Goal: Task Accomplishment & Management: Use online tool/utility

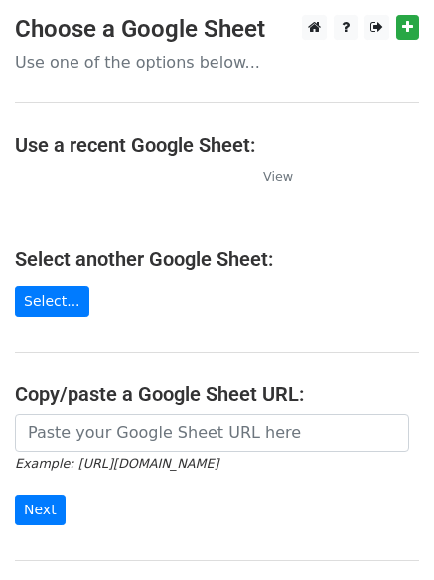
click at [86, 177] on td at bounding box center [129, 176] width 228 height 23
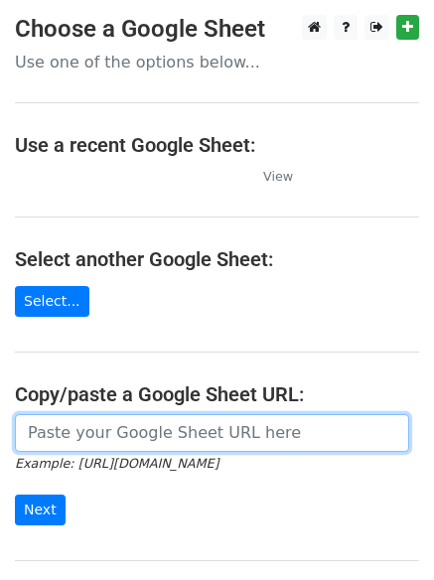
click at [74, 443] on input "url" at bounding box center [212, 433] width 394 height 38
paste input "https://docs.google.com/spreadsheets/d/1bULr2mMIzbknK9m_OwQe0Q1bBKcT0Ey8YB7w-26…"
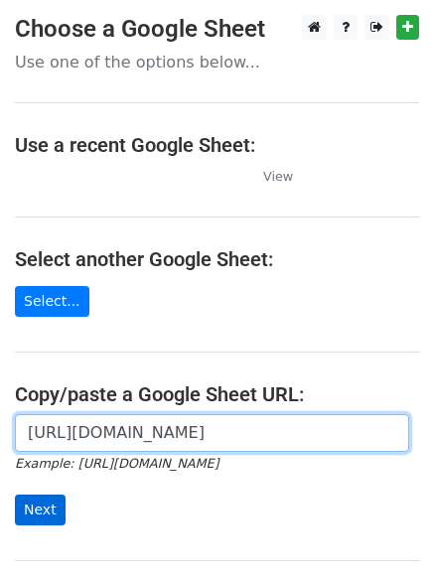
type input "https://docs.google.com/spreadsheets/d/1bULr2mMIzbknK9m_OwQe0Q1bBKcT0Ey8YB7w-26…"
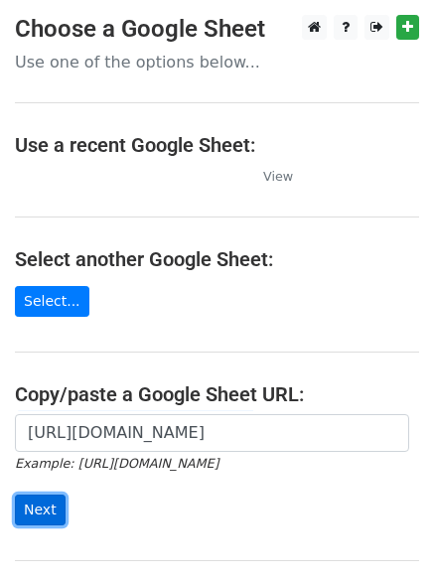
scroll to position [0, 0]
click at [47, 508] on input "Next" at bounding box center [40, 510] width 51 height 31
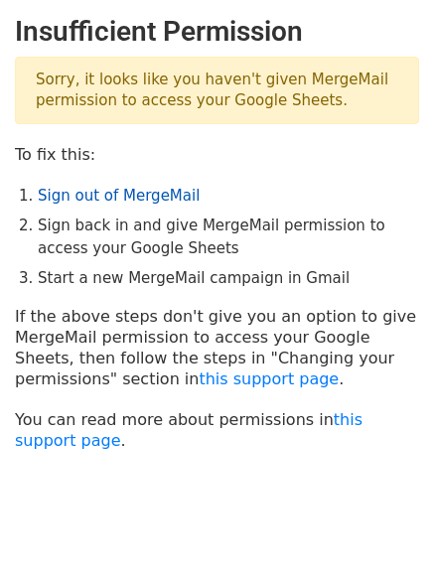
click at [77, 189] on link "Sign out of MergeMail" at bounding box center [119, 196] width 162 height 18
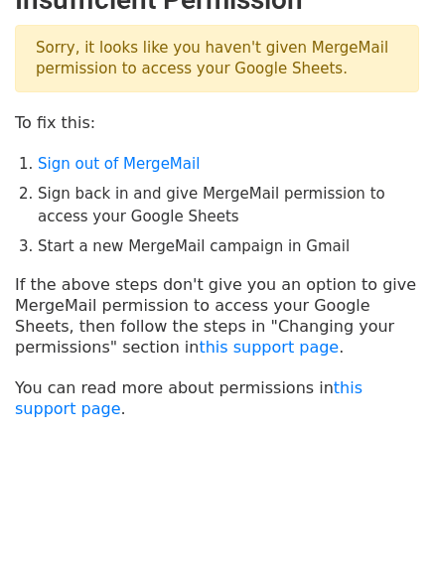
scroll to position [50, 0]
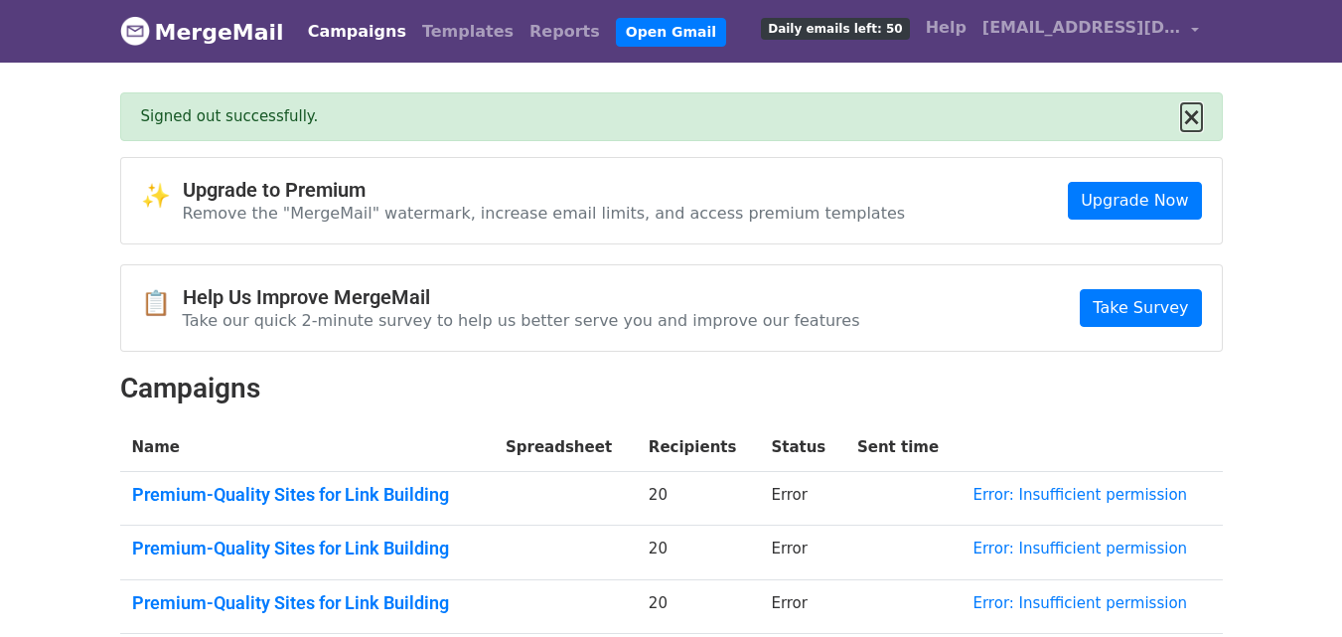
click at [1198, 117] on button "×" at bounding box center [1191, 117] width 20 height 24
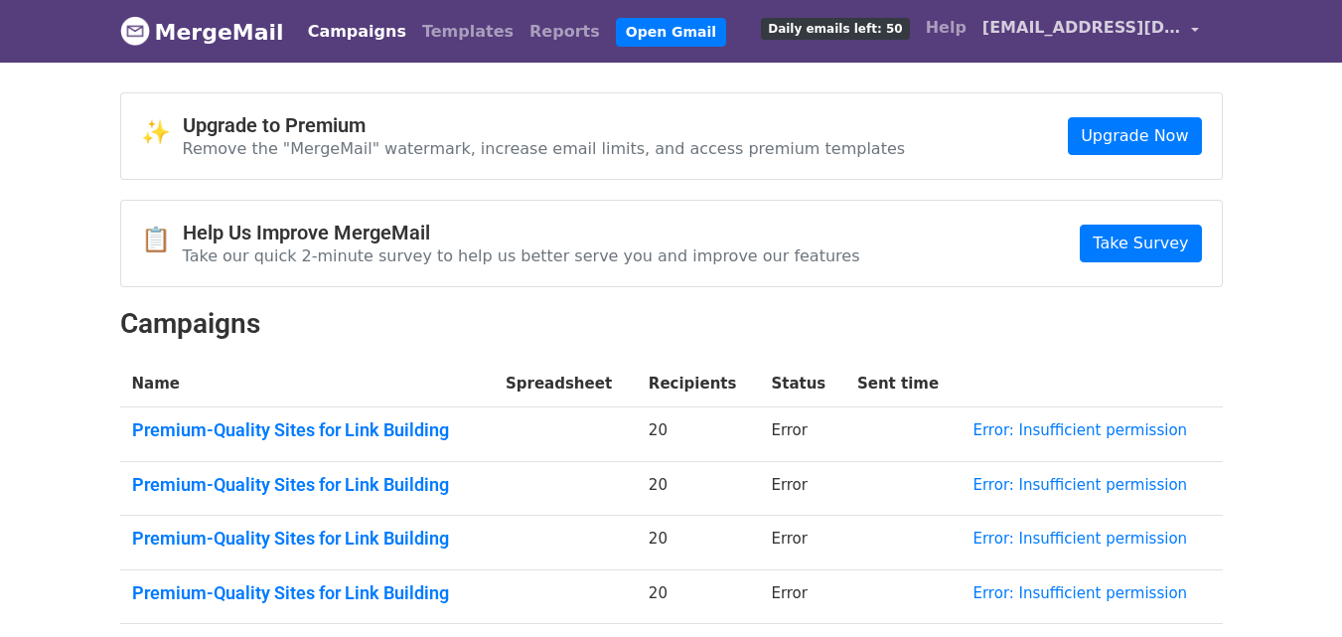
click at [1037, 21] on span "silvajacob.backlinks@gmail.com" at bounding box center [1081, 28] width 199 height 24
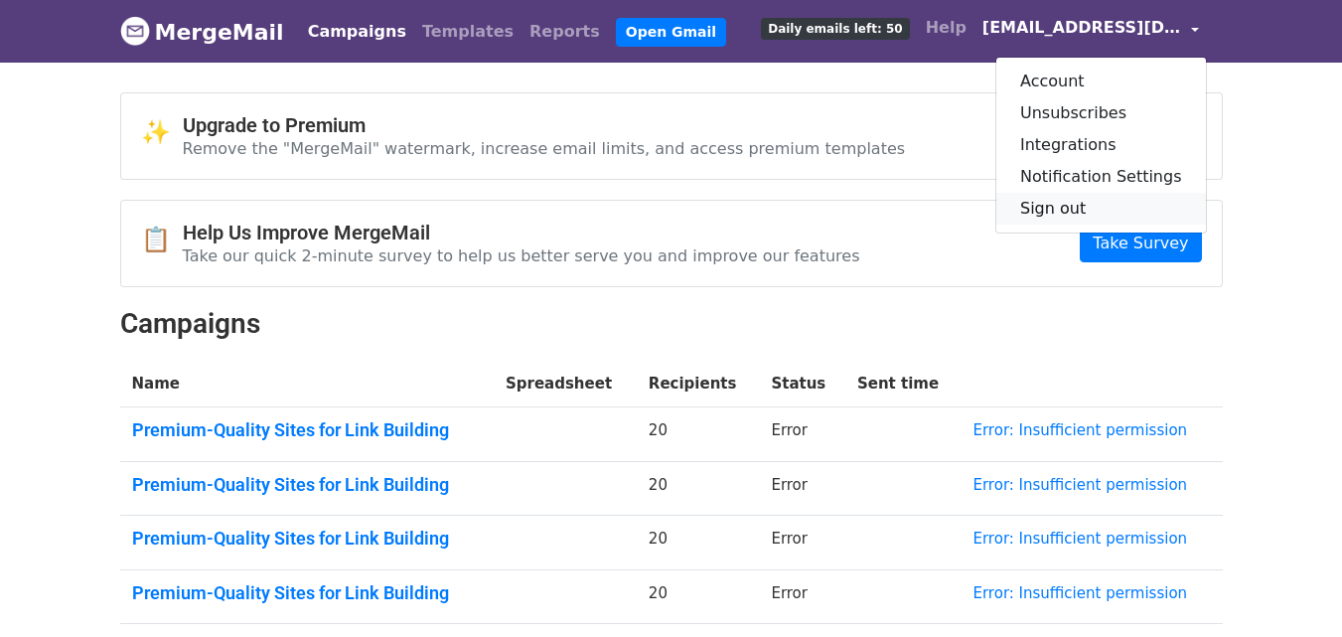
click at [1055, 204] on link "Sign out" at bounding box center [1101, 209] width 210 height 32
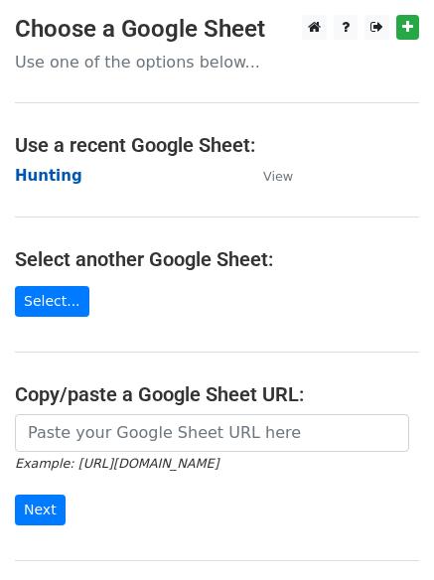
click at [38, 183] on strong "Hunting" at bounding box center [49, 176] width 68 height 18
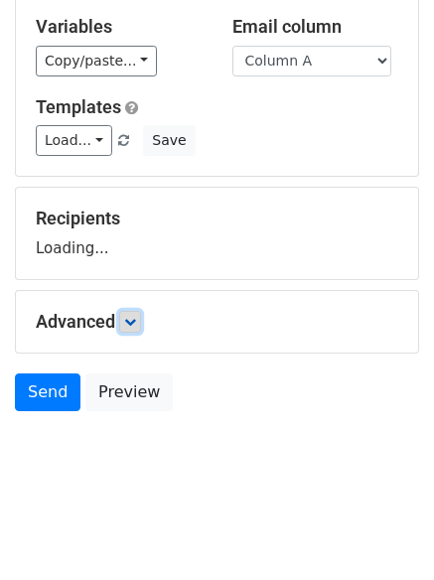
click at [129, 331] on link at bounding box center [130, 322] width 22 height 22
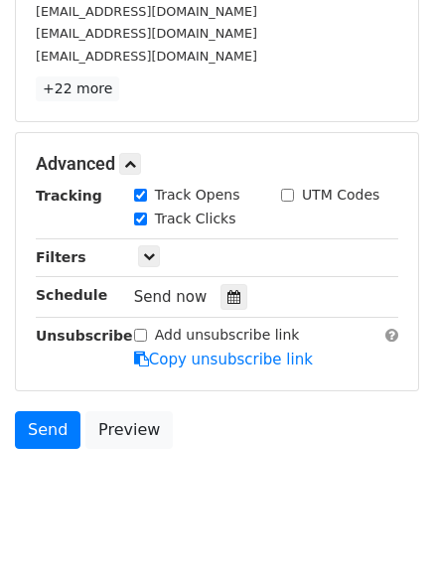
scroll to position [379, 0]
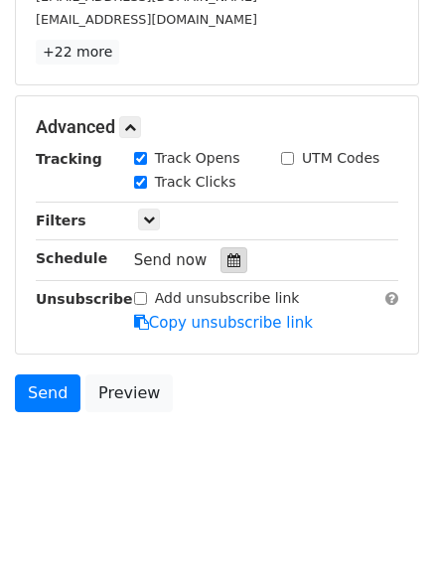
click at [235, 261] on div at bounding box center [233, 260] width 27 height 26
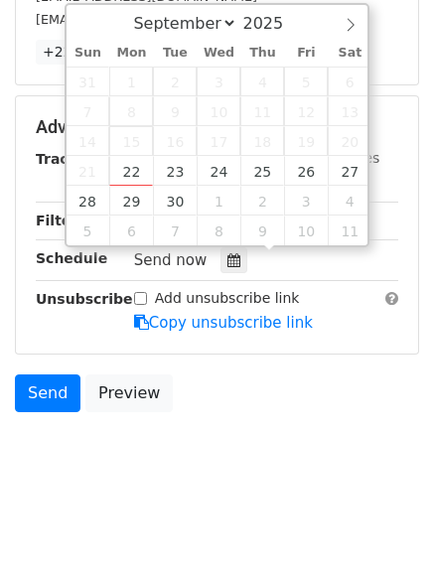
click at [117, 154] on span "15" at bounding box center [131, 141] width 44 height 30
type input "2025-09-22 12:00"
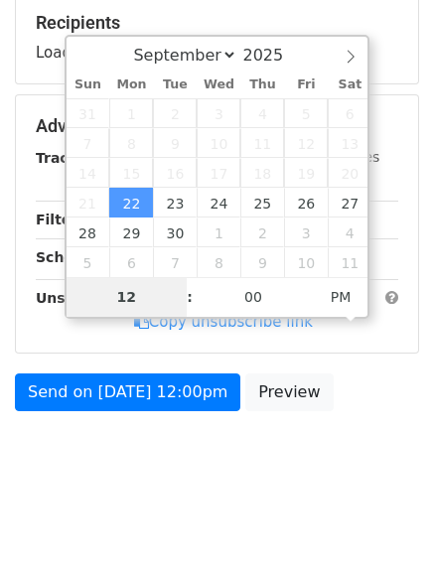
scroll to position [307, 0]
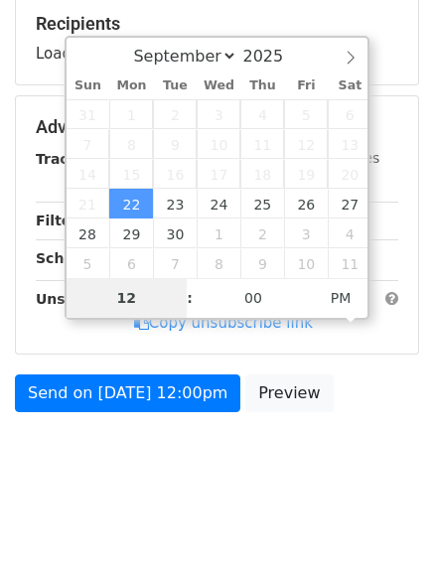
type input "4"
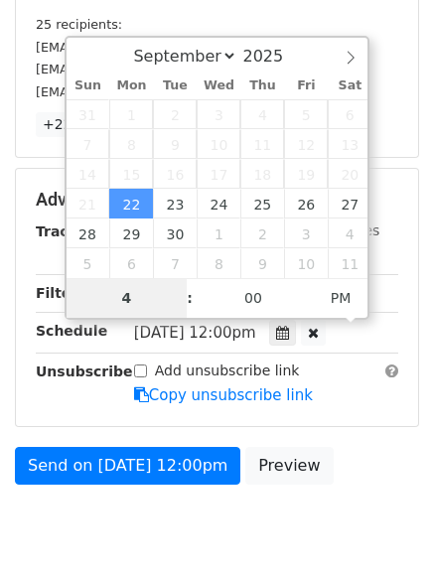
scroll to position [379, 0]
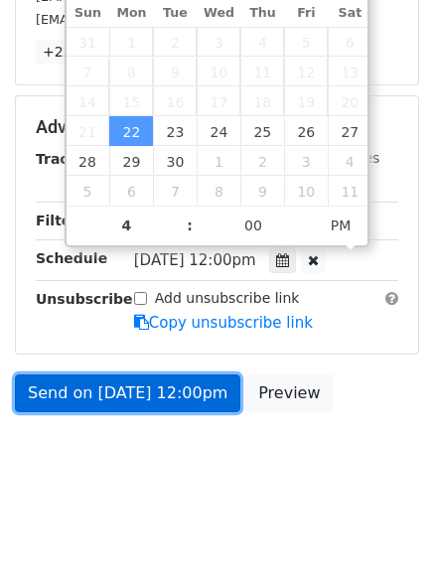
type input "2025-09-22 16:00"
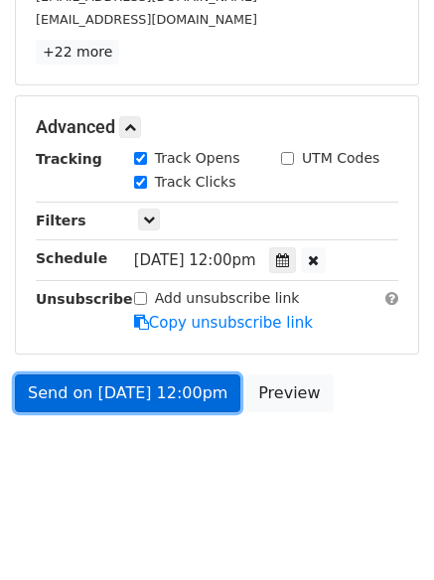
click at [120, 394] on link "Send on Sep 22 at 12:00pm" at bounding box center [127, 393] width 225 height 38
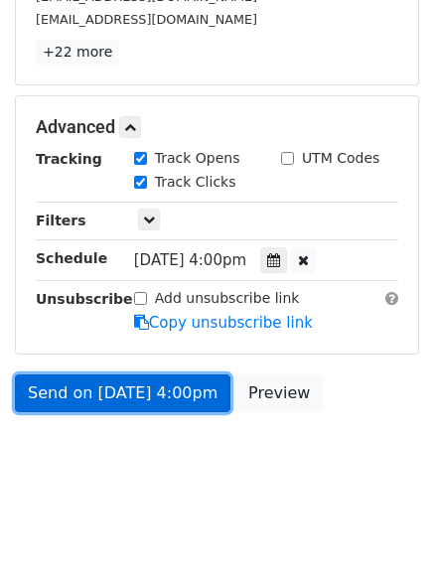
click at [140, 384] on link "Send on Sep 22 at 4:00pm" at bounding box center [123, 393] width 216 height 38
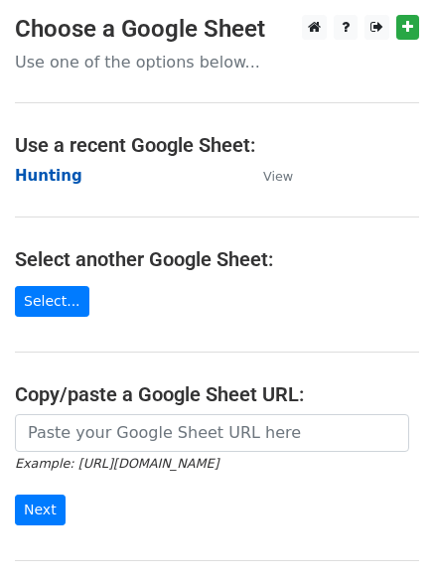
click at [56, 170] on strong "Hunting" at bounding box center [49, 176] width 68 height 18
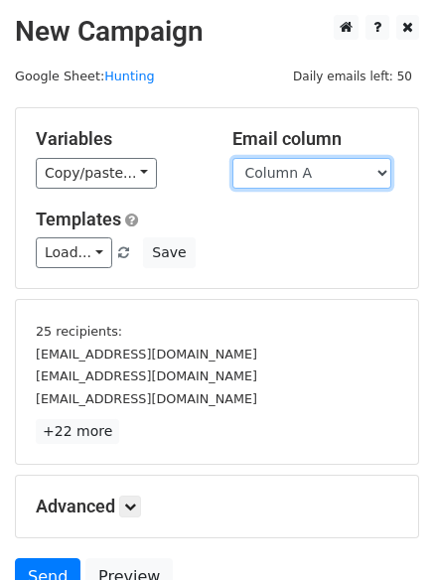
click at [291, 179] on select "Column A Column B Column C Column D Column E Column F" at bounding box center [311, 173] width 159 height 31
select select "Column B"
click at [232, 158] on select "Column A Column B Column C Column D Column E Column F" at bounding box center [311, 173] width 159 height 31
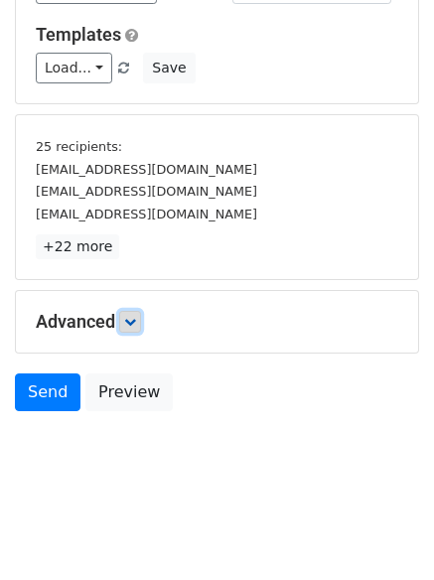
click at [133, 327] on icon at bounding box center [130, 322] width 12 height 12
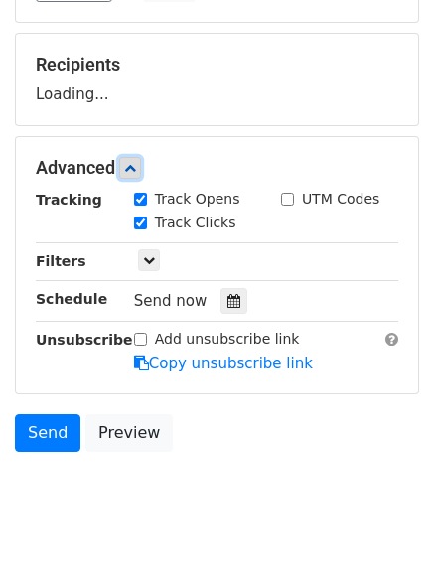
scroll to position [289, 0]
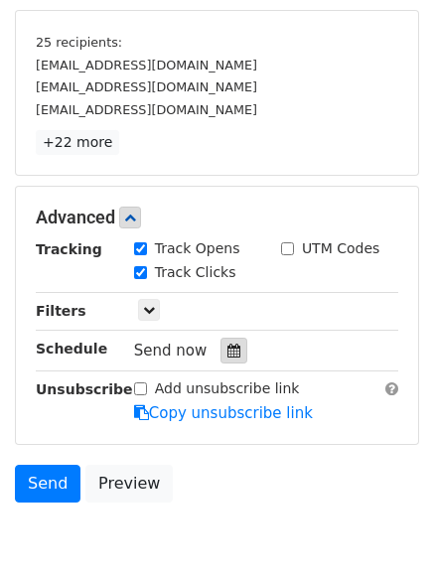
click at [220, 356] on div at bounding box center [233, 351] width 27 height 26
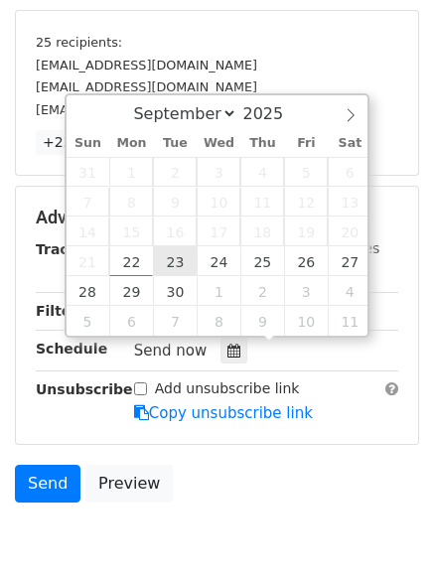
type input "2025-09-23 12:00"
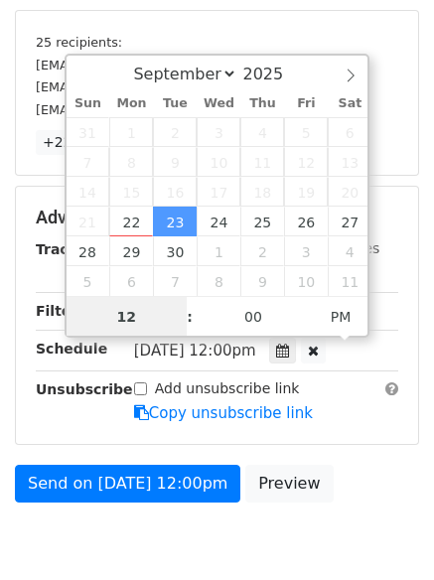
scroll to position [1, 0]
drag, startPoint x: 135, startPoint y: 311, endPoint x: 119, endPoint y: 310, distance: 15.9
click at [126, 311] on input "4" at bounding box center [127, 316] width 121 height 40
type input "5"
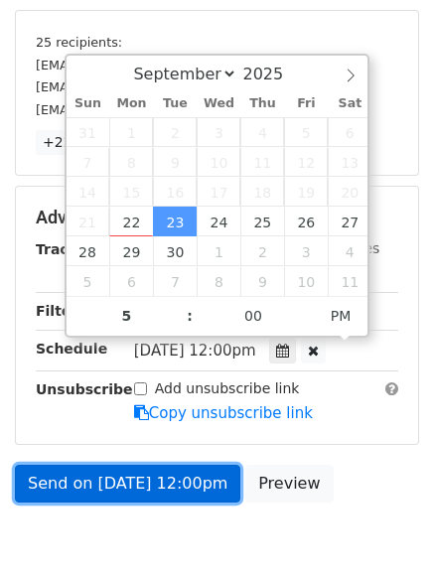
type input "2025-09-23 17:00"
click at [139, 482] on link "Send on Sep 23 at 12:00pm" at bounding box center [127, 484] width 225 height 38
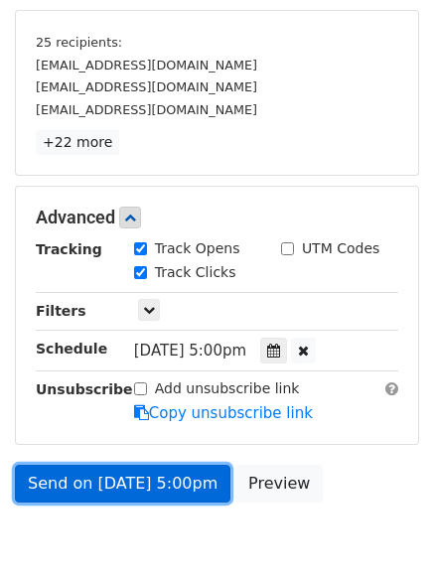
click at [138, 472] on link "Send on Sep 23 at 5:00pm" at bounding box center [123, 484] width 216 height 38
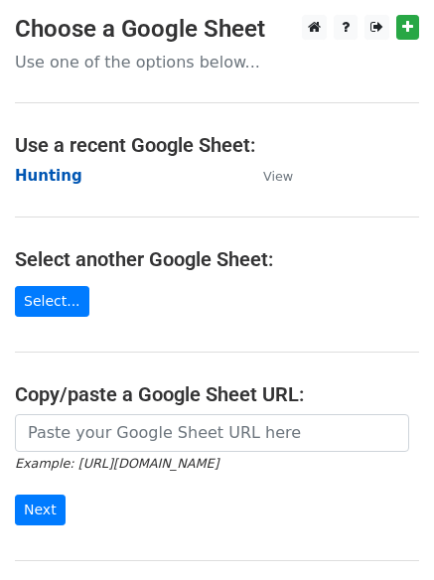
click at [65, 171] on strong "Hunting" at bounding box center [49, 176] width 68 height 18
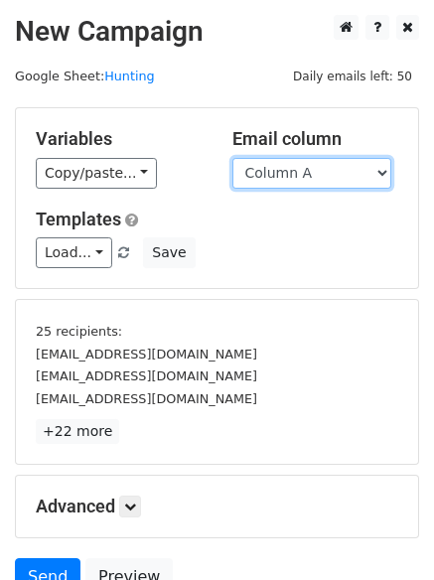
click at [300, 171] on select "Column A Column B Column C Column D Column E Column F" at bounding box center [311, 173] width 159 height 31
select select "Column C"
click at [232, 158] on select "Column A Column B Column C Column D Column E Column F" at bounding box center [311, 173] width 159 height 31
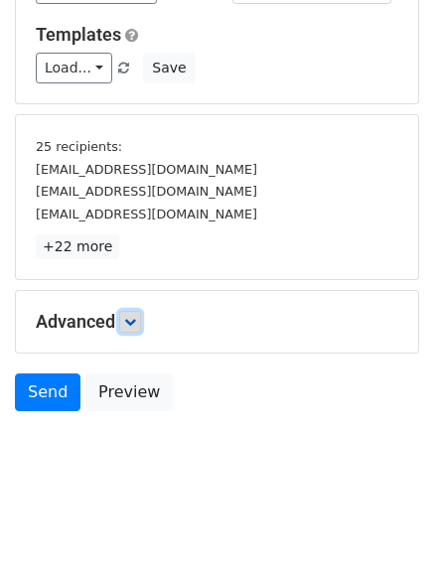
click at [134, 330] on link at bounding box center [130, 322] width 22 height 22
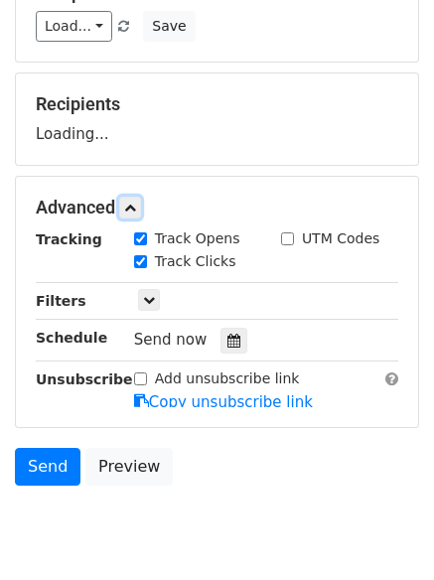
scroll to position [275, 0]
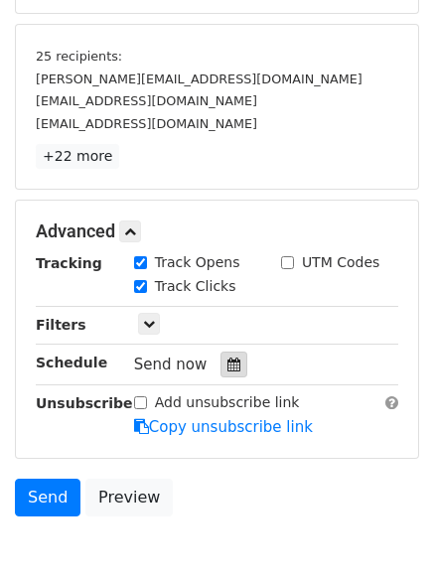
click at [228, 371] on div at bounding box center [233, 365] width 27 height 26
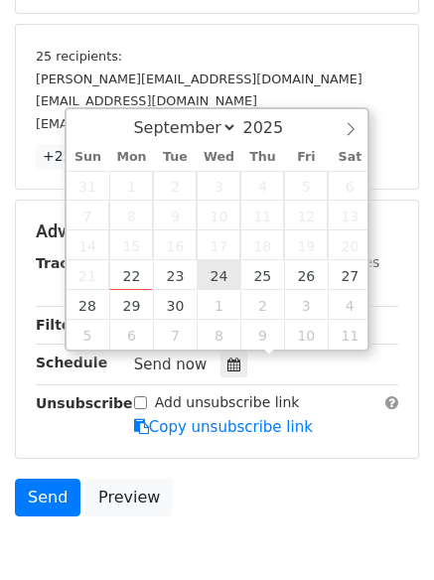
type input "2025-09-24 12:00"
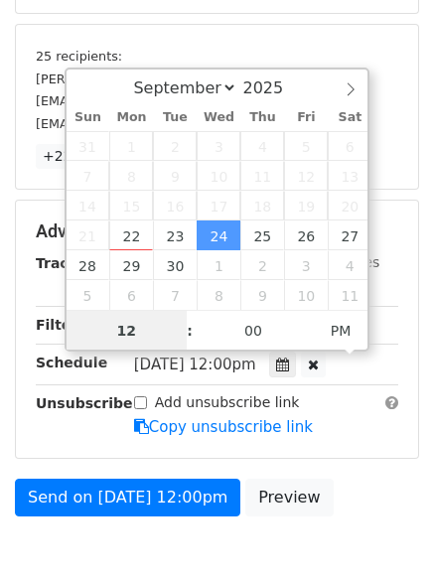
scroll to position [1, 0]
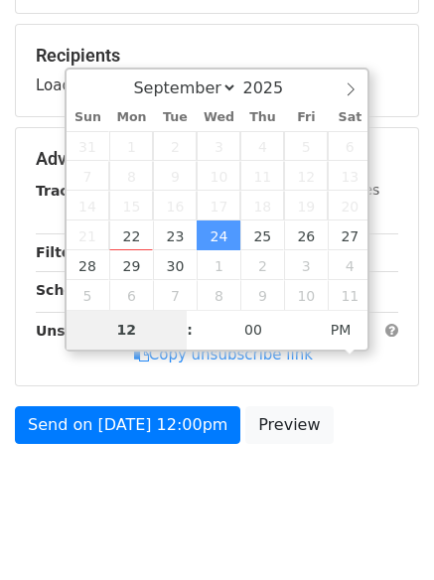
type input "6"
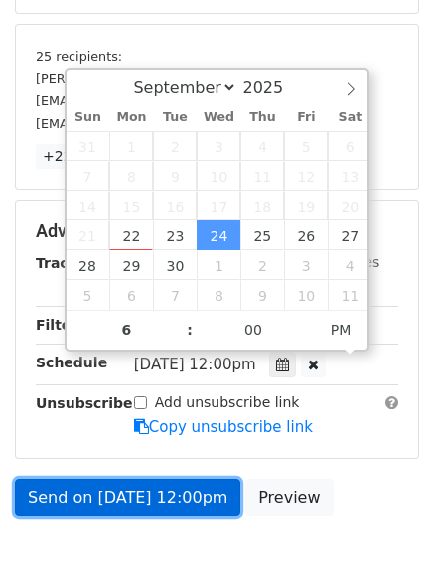
type input "2025-09-24 18:00"
click at [130, 490] on link "Send on Sep 24 at 12:00pm" at bounding box center [127, 498] width 225 height 38
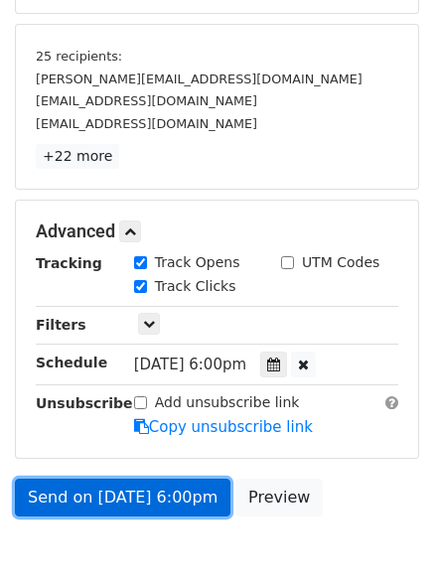
click at [131, 481] on link "Send on Sep 24 at 6:00pm" at bounding box center [123, 498] width 216 height 38
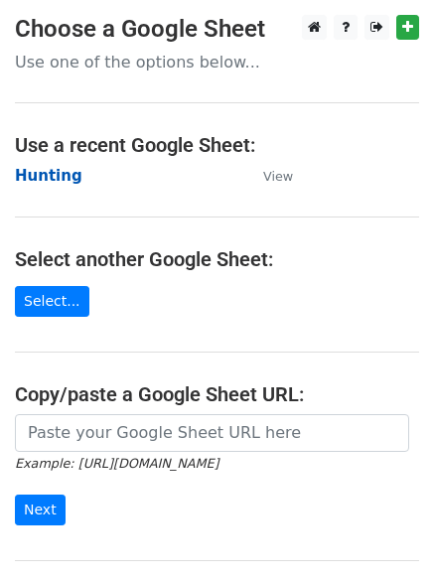
click at [41, 174] on strong "Hunting" at bounding box center [49, 176] width 68 height 18
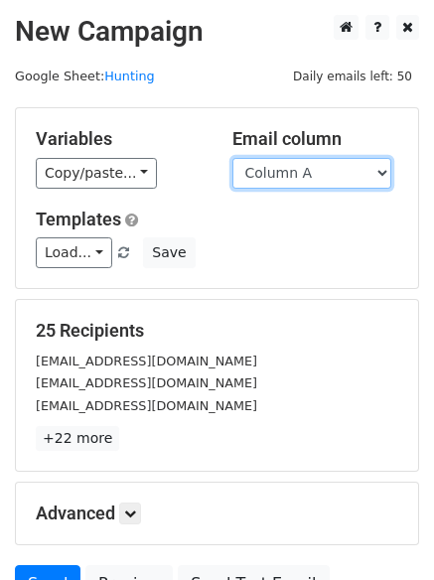
click at [307, 172] on select "Column A Column B Column C Column D Column E Column F" at bounding box center [311, 173] width 159 height 31
select select "Column D"
click at [232, 158] on select "Column A Column B Column C Column D Column E Column F" at bounding box center [311, 173] width 159 height 31
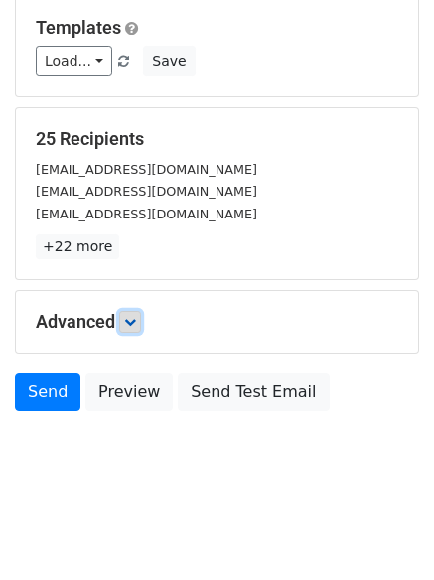
click at [136, 321] on icon at bounding box center [130, 322] width 12 height 12
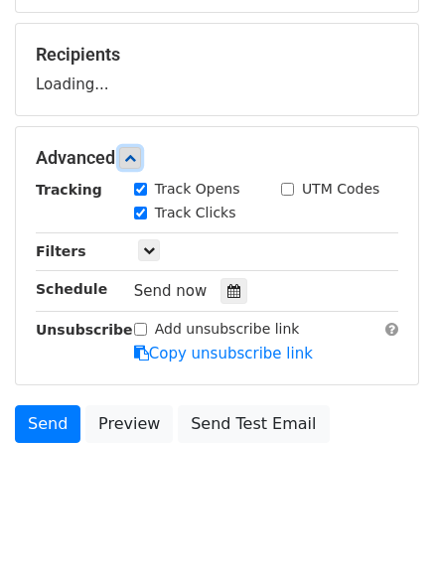
scroll to position [289, 0]
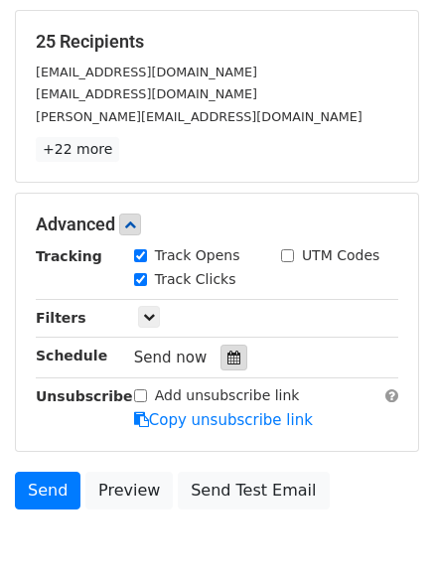
click at [228, 348] on div at bounding box center [233, 358] width 27 height 26
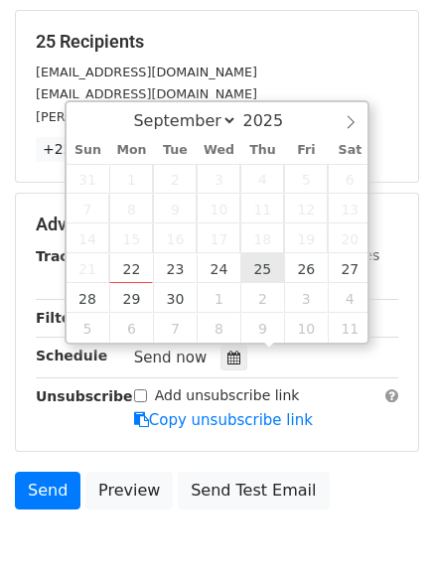
type input "2025-09-25 12:00"
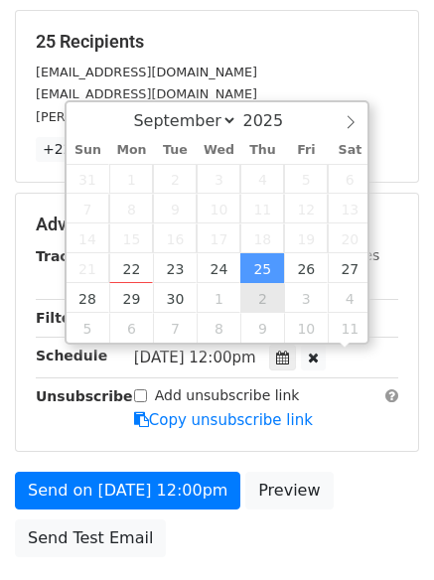
scroll to position [1, 0]
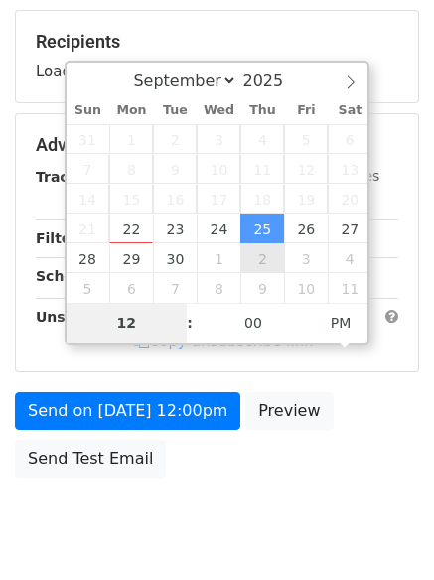
type input "7"
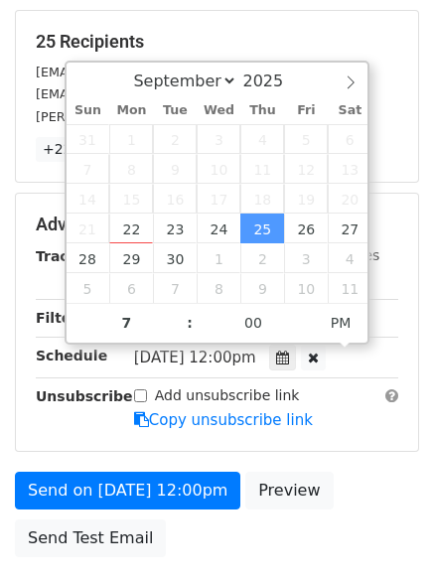
type input "2025-09-25 19:00"
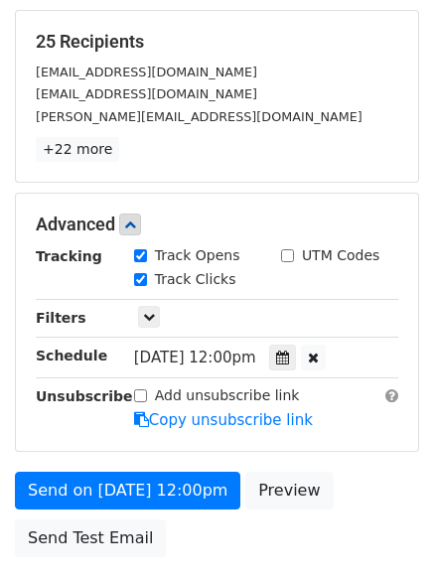
click at [142, 470] on form "Variables Copy/paste... {{Column A}} {{Column B}} {{Column C}} {{Column D}} {{C…" at bounding box center [217, 192] width 404 height 749
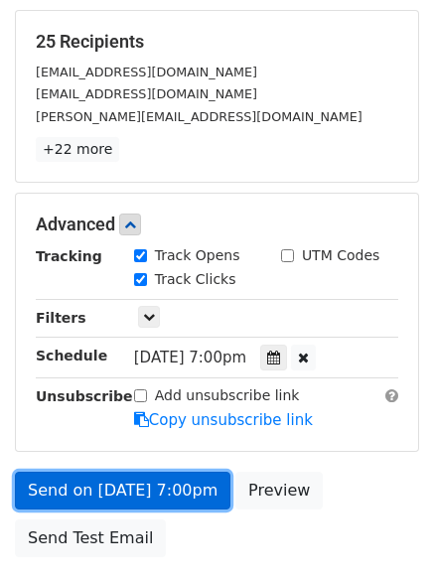
click at [146, 480] on div "Send on Sep 25 at 7:00pm Preview Send Test Email" at bounding box center [217, 519] width 434 height 95
click at [160, 473] on link "Send on Sep 25 at 7:00pm" at bounding box center [123, 491] width 216 height 38
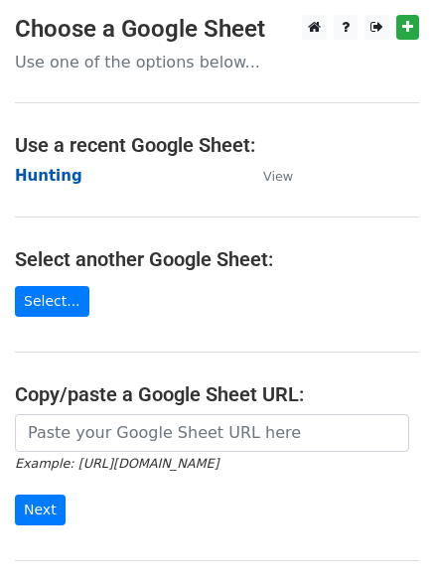
click at [33, 177] on strong "Hunting" at bounding box center [49, 176] width 68 height 18
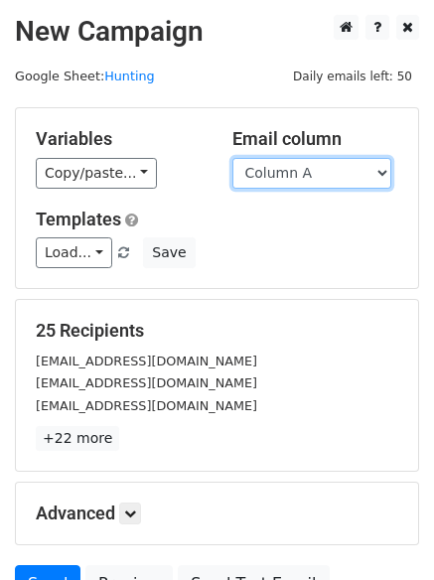
drag, startPoint x: 295, startPoint y: 160, endPoint x: 297, endPoint y: 180, distance: 20.0
click at [295, 160] on select "Column A Column B Column C Column D Column E Column F" at bounding box center [311, 173] width 159 height 31
select select "Column E"
click at [232, 158] on select "Column A Column B Column C Column D Column E Column F" at bounding box center [311, 173] width 159 height 31
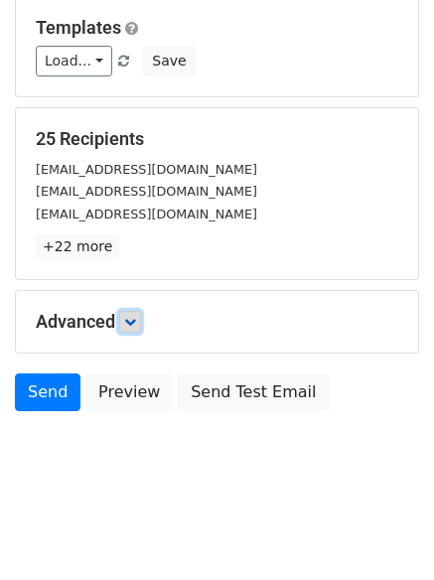
click at [136, 326] on icon at bounding box center [130, 322] width 12 height 12
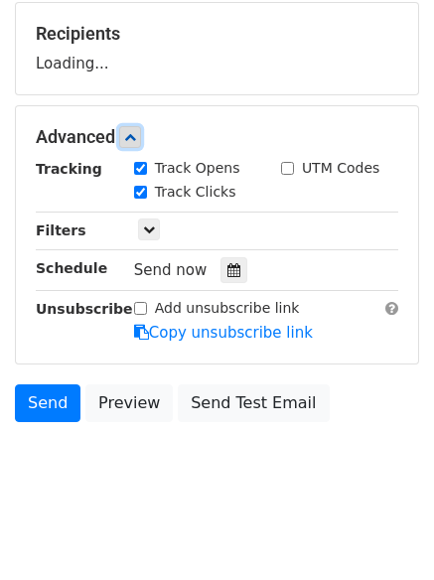
scroll to position [299, 0]
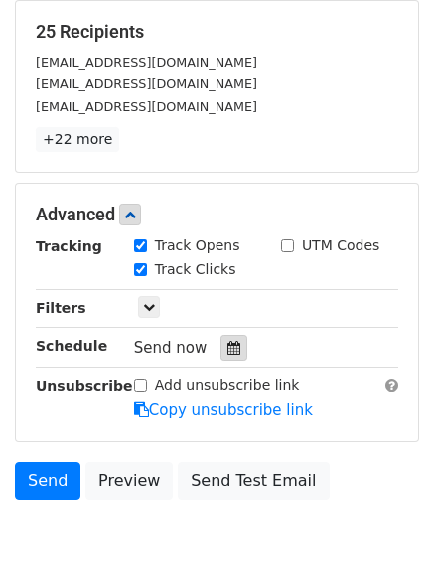
click at [231, 361] on div at bounding box center [233, 348] width 27 height 26
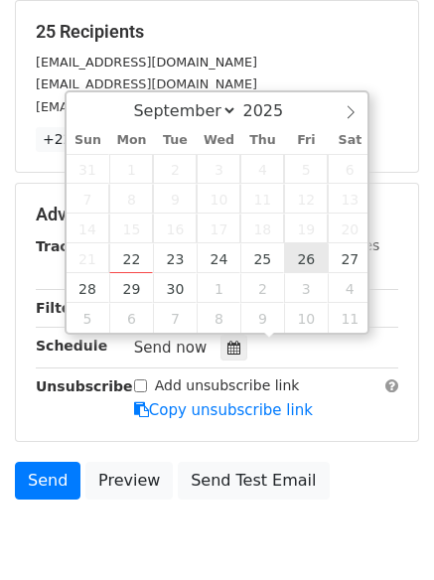
type input "[DATE] 12:00"
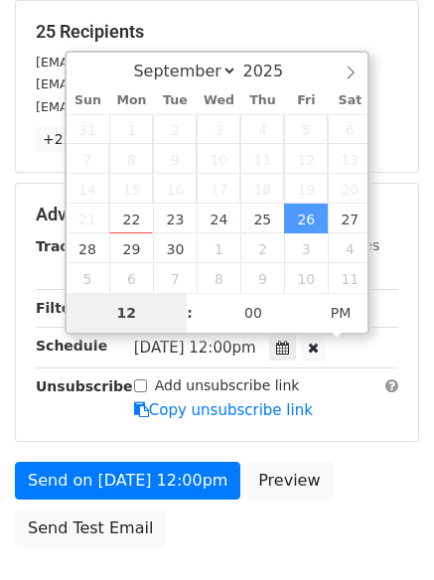
type input "8"
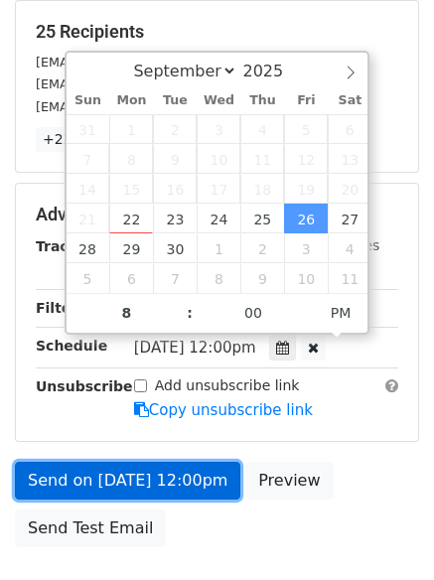
type input "2025-09-26 20:00"
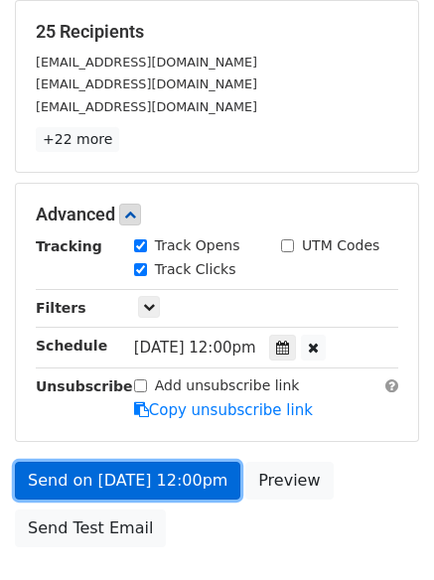
click at [146, 467] on link "Send on [DATE] 12:00pm" at bounding box center [127, 481] width 225 height 38
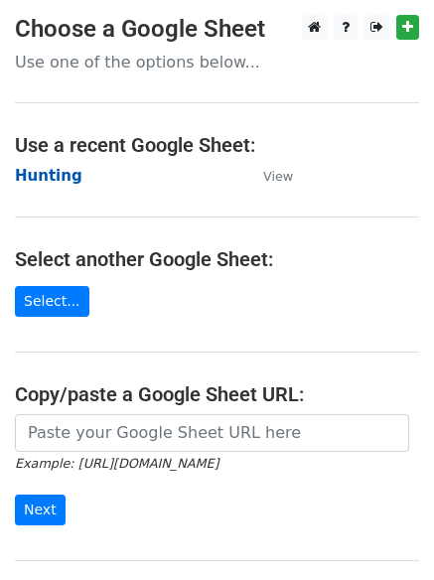
click at [41, 167] on strong "Hunting" at bounding box center [49, 176] width 68 height 18
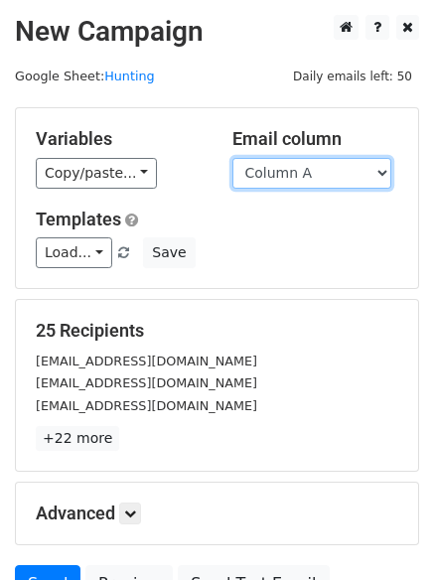
click at [328, 183] on select "Column A Column B Column C Column D Column E Column F" at bounding box center [311, 173] width 159 height 31
select select "Column F"
click at [232, 158] on select "Column A Column B Column C Column D Column E Column F" at bounding box center [311, 173] width 159 height 31
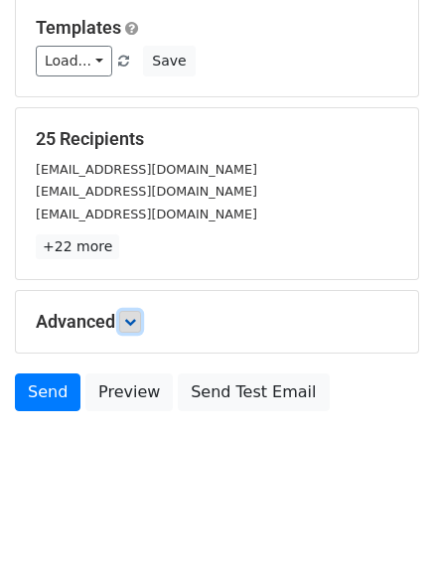
click at [127, 321] on link at bounding box center [130, 322] width 22 height 22
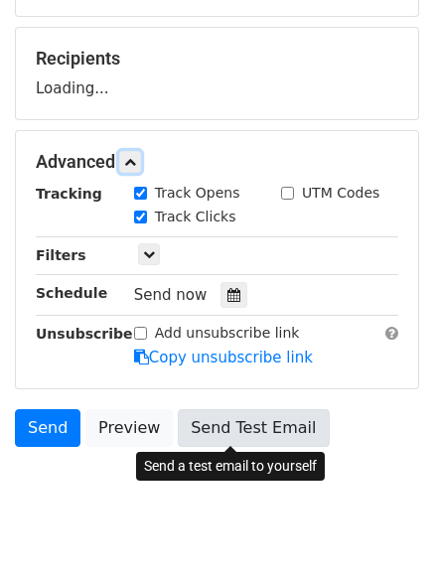
scroll to position [274, 0]
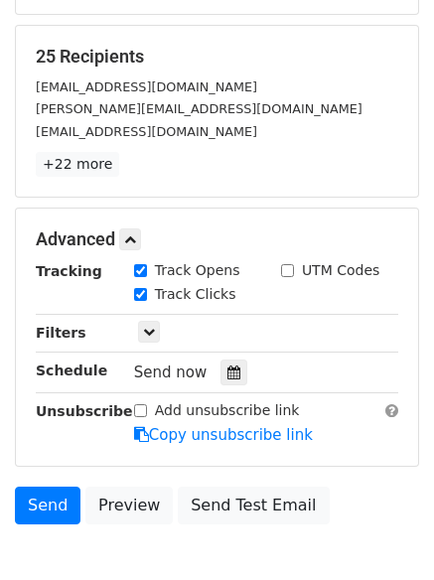
click at [225, 356] on div "Tracking Track Opens UTM Codes Track Clicks Filters Only include spreadsheet ro…" at bounding box center [217, 353] width 363 height 186
click at [228, 376] on icon at bounding box center [233, 372] width 13 height 14
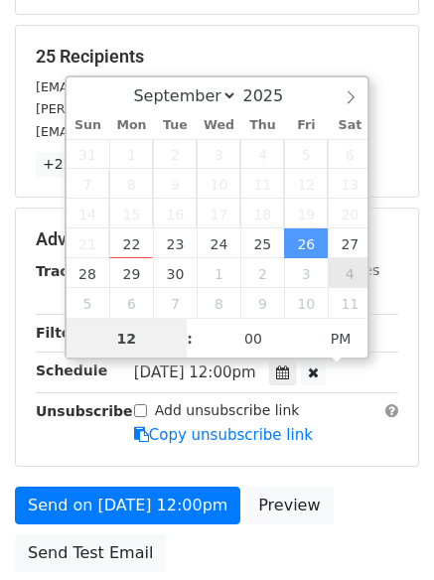
scroll to position [1, 0]
type input "[DATE] 12:00"
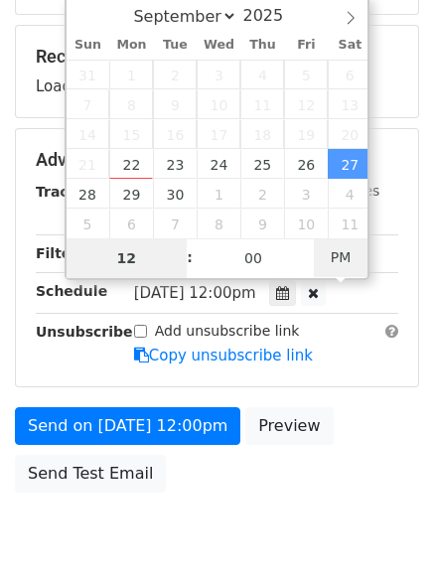
type input "9"
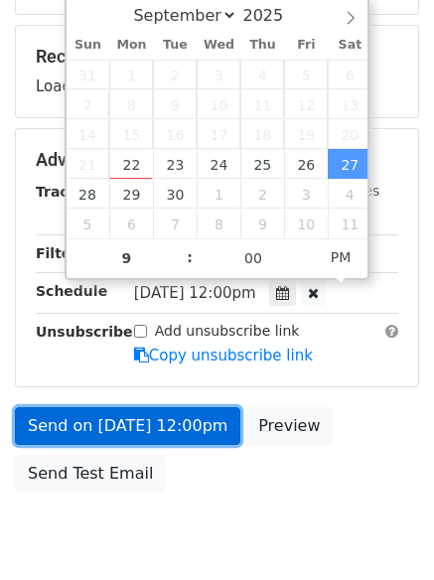
type input "[DATE] 21:00"
click at [116, 417] on link "Send on [DATE] 12:00pm" at bounding box center [127, 426] width 225 height 38
